Goal: Navigation & Orientation: Understand site structure

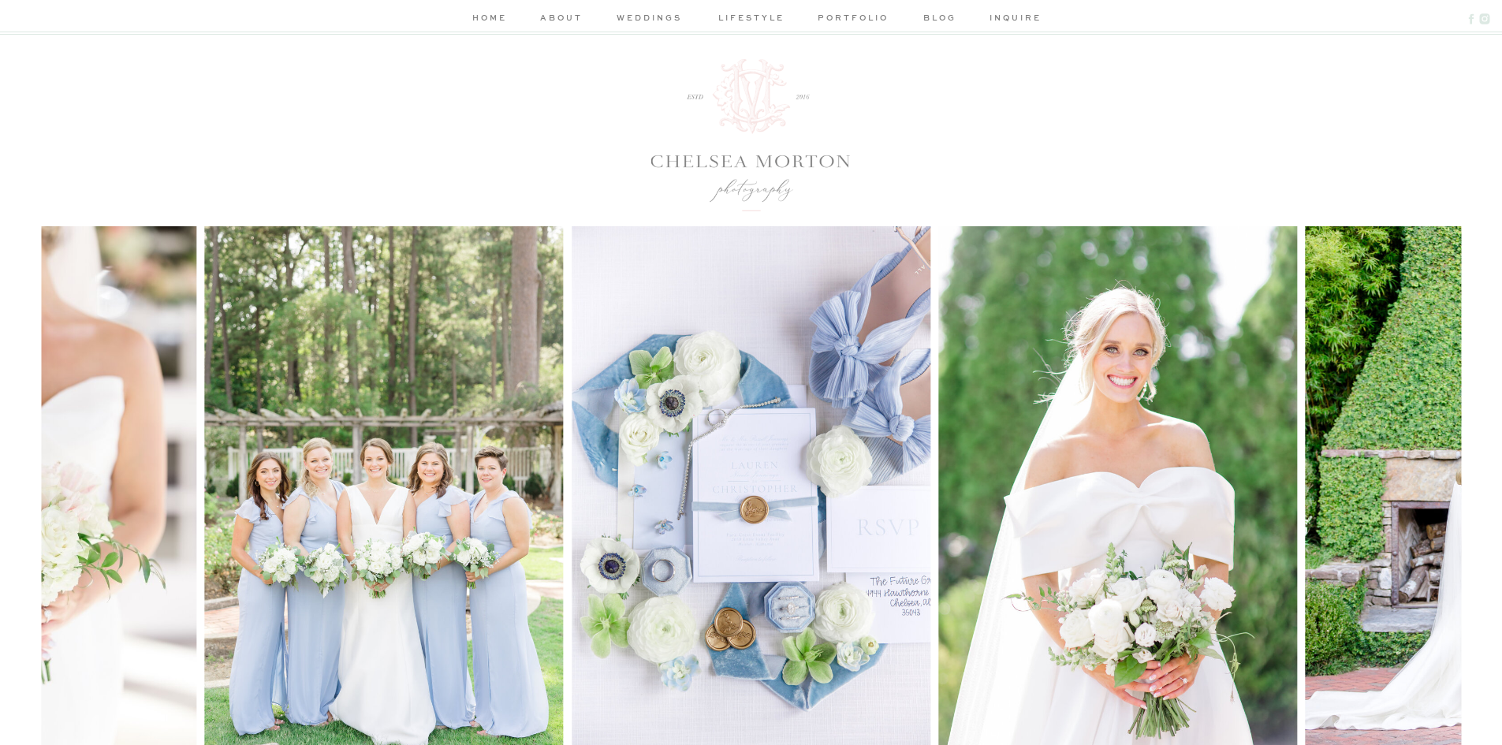
click at [483, 17] on nav "home" at bounding box center [490, 19] width 42 height 17
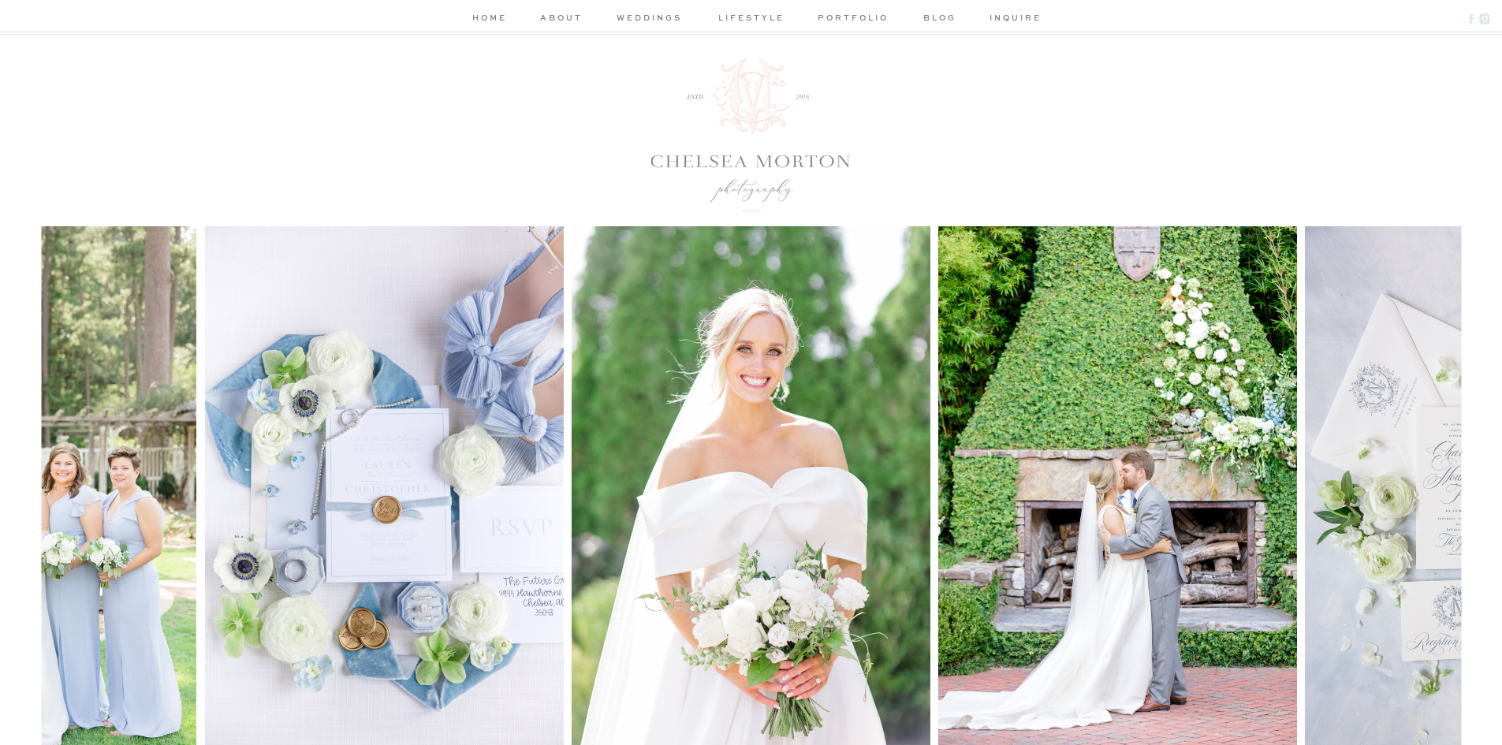
click at [553, 19] on nav "about" at bounding box center [561, 19] width 47 height 17
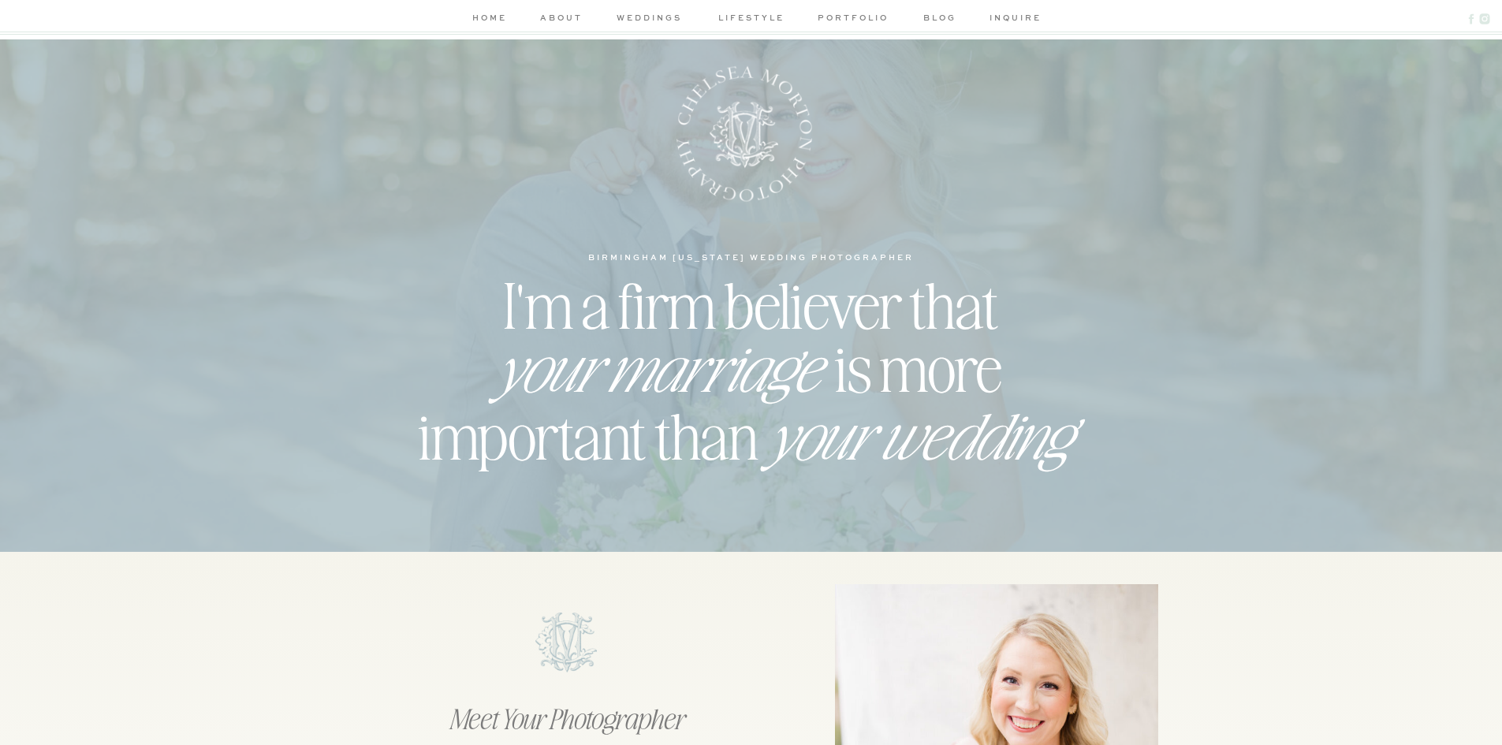
click at [643, 19] on nav "weddings" at bounding box center [649, 19] width 75 height 17
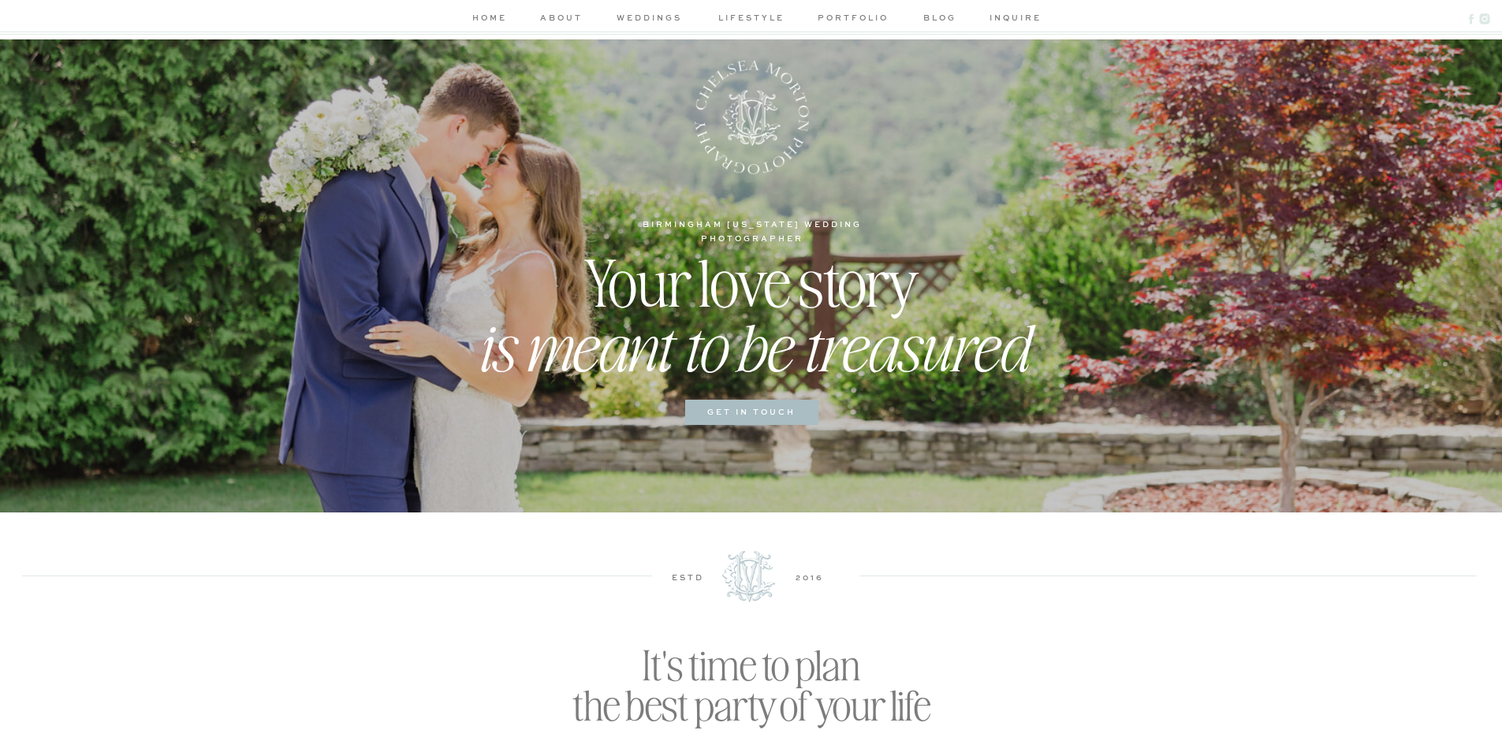
click at [560, 26] on nav "about" at bounding box center [561, 19] width 47 height 17
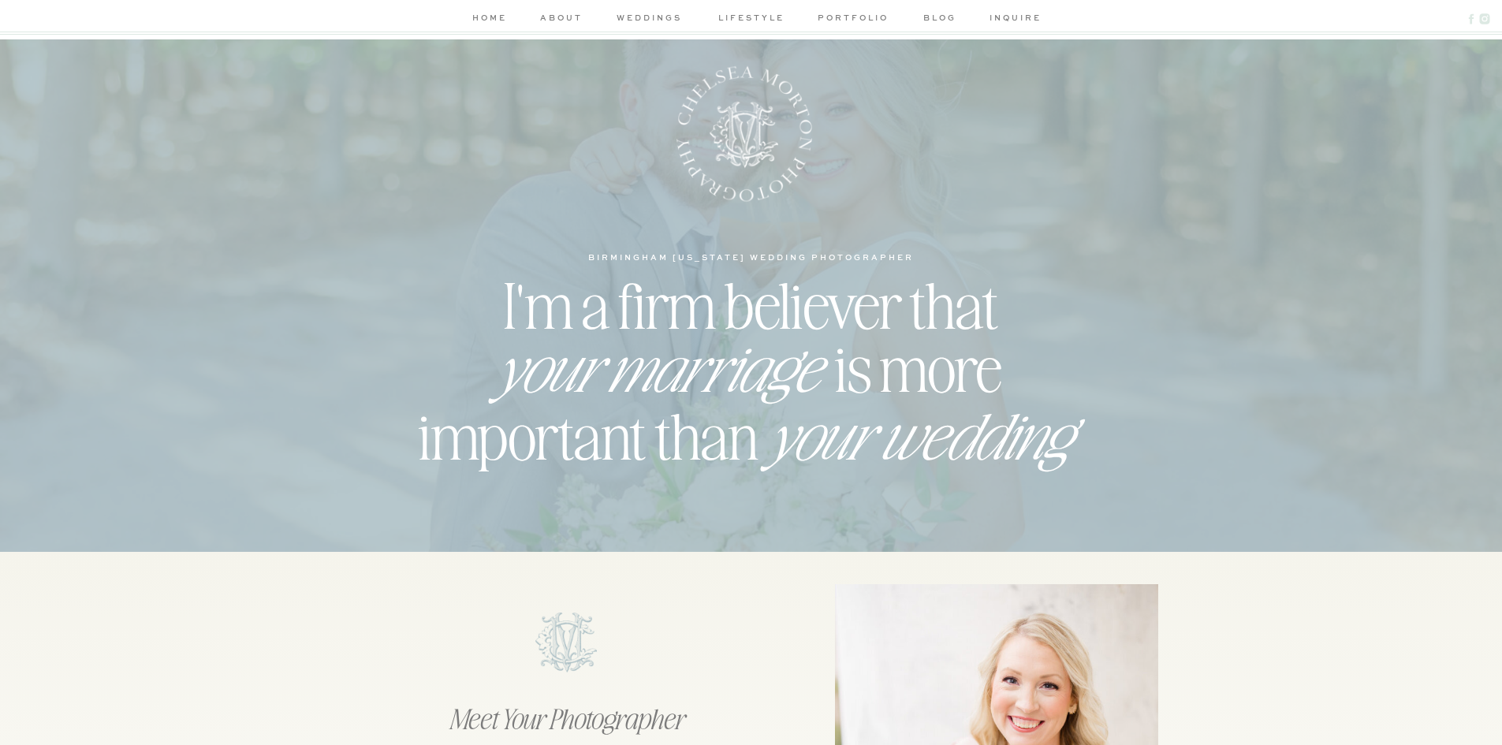
click at [832, 15] on nav "portfolio" at bounding box center [853, 19] width 75 height 17
click at [847, 20] on nav "portfolio" at bounding box center [853, 19] width 75 height 17
click at [486, 21] on nav "home" at bounding box center [490, 19] width 42 height 17
